Goal: Navigation & Orientation: Find specific page/section

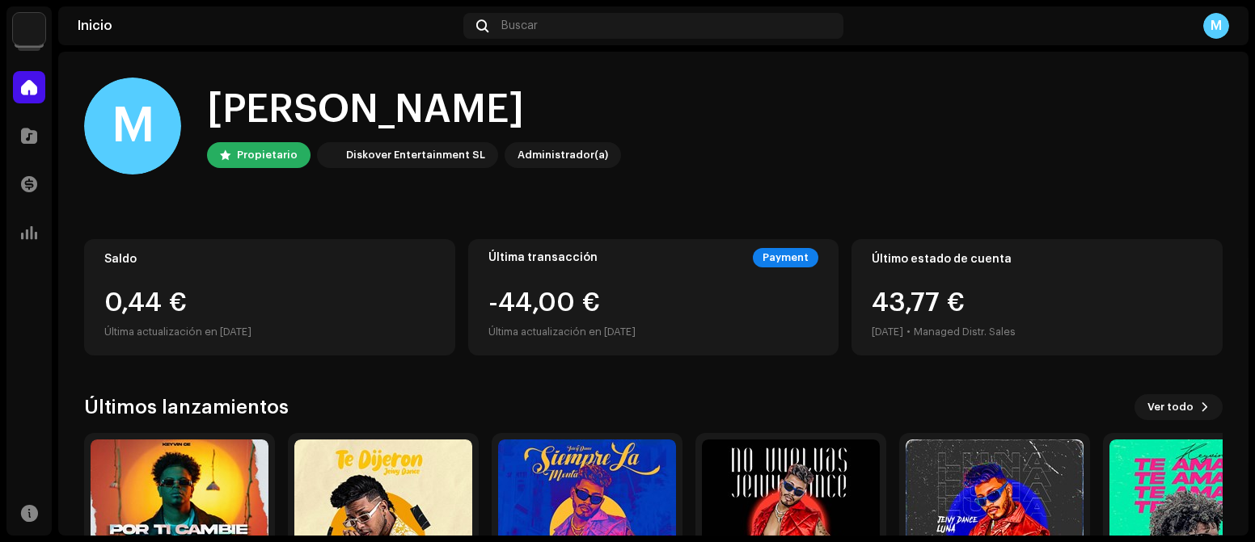
click at [33, 35] on img at bounding box center [29, 29] width 32 height 32
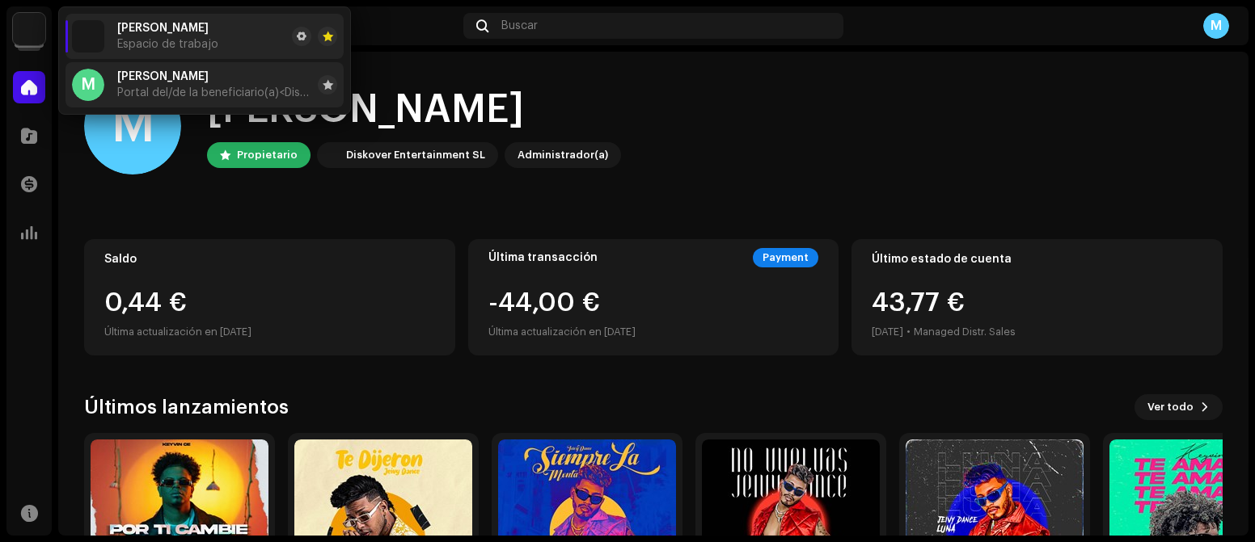
click at [156, 84] on div "[PERSON_NAME] Portal del/de la beneficiario(a) <Diskover Entertainment SL>" at bounding box center [214, 84] width 194 height 29
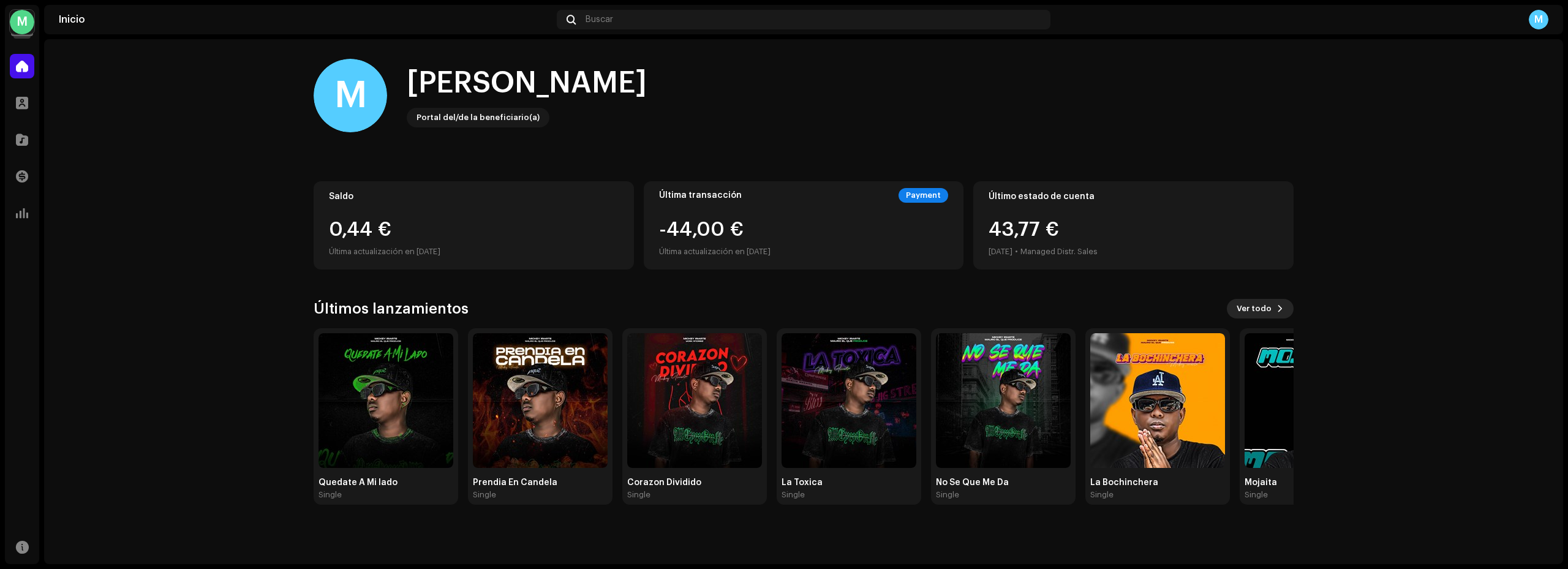
click at [950, 305] on span "Ver todo" at bounding box center [1254, 308] width 35 height 24
